Goal: Obtain resource: Obtain resource

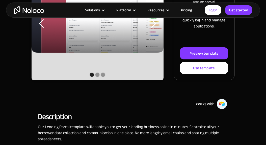
scroll to position [126, 0]
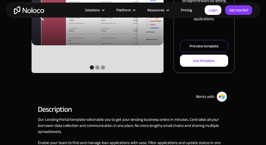
click at [200, 43] on div "Preview template" at bounding box center [203, 46] width 29 height 7
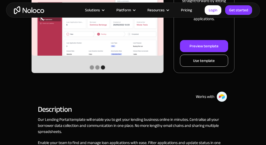
click at [199, 58] on div "Use template" at bounding box center [204, 61] width 22 height 7
